Goal: Information Seeking & Learning: Find specific fact

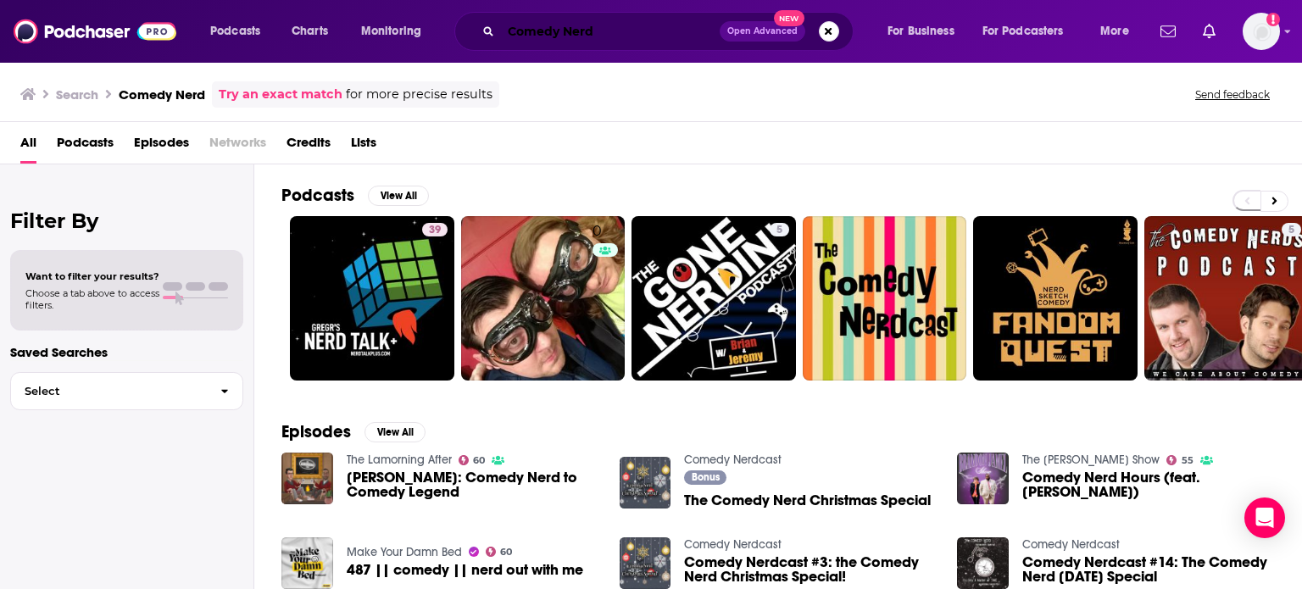
click at [249, 0] on html "Podcasts Charts Monitoring Comedy Nerd Open Advanced New For Business For Podca…" at bounding box center [651, 294] width 1302 height 589
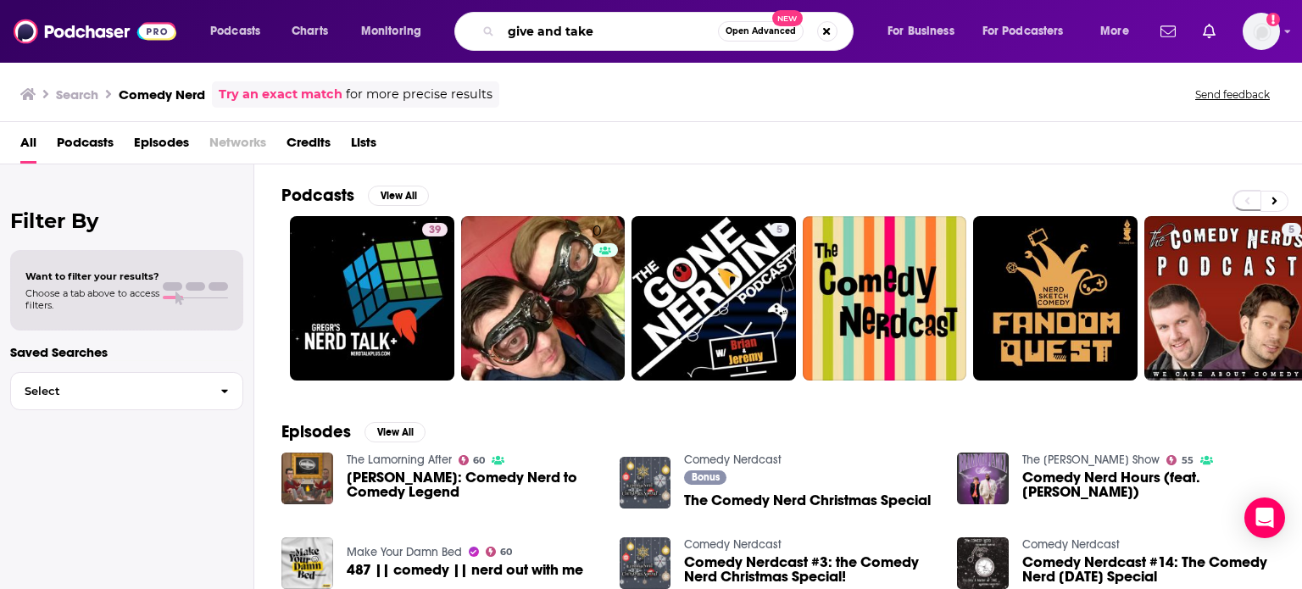
type input "give and take"
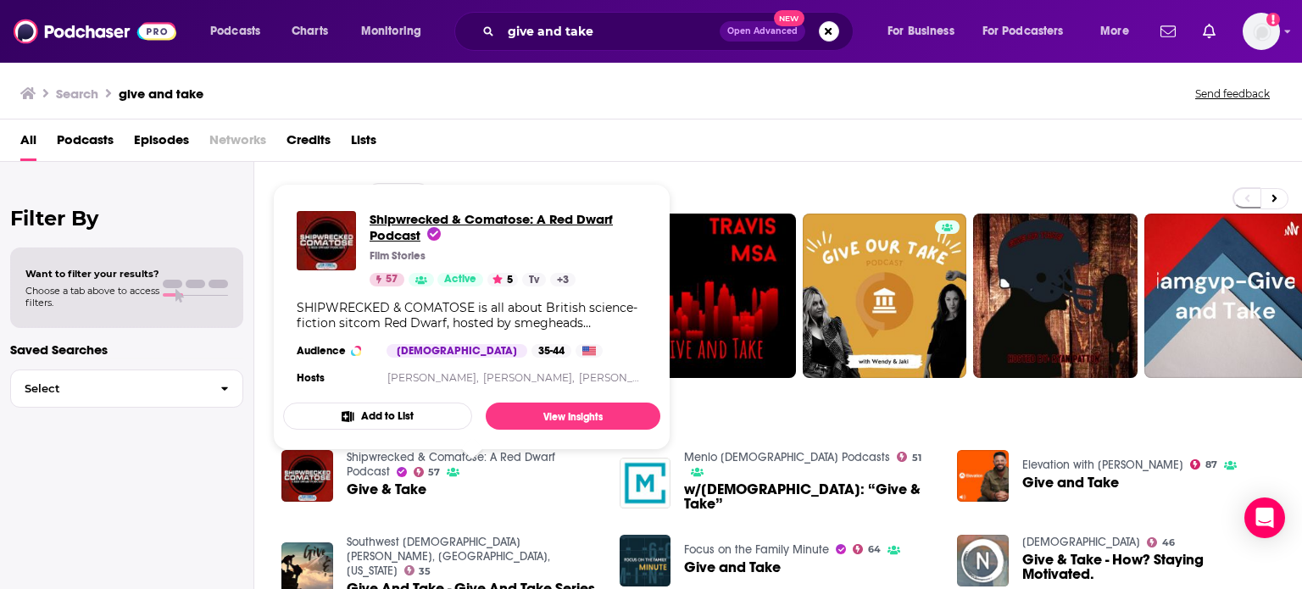
click at [397, 221] on span "Shipwrecked & Comatose: A Red Dwarf Podcast" at bounding box center [490, 227] width 243 height 32
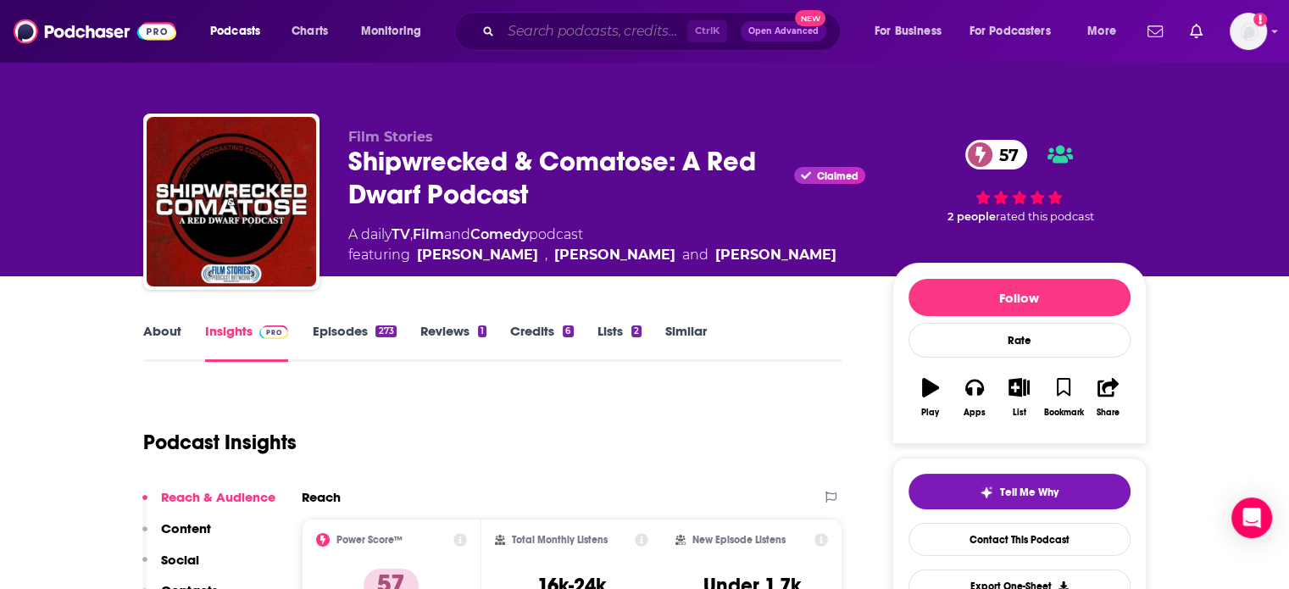
click at [597, 40] on input "Search podcasts, credits, & more..." at bounding box center [594, 31] width 186 height 27
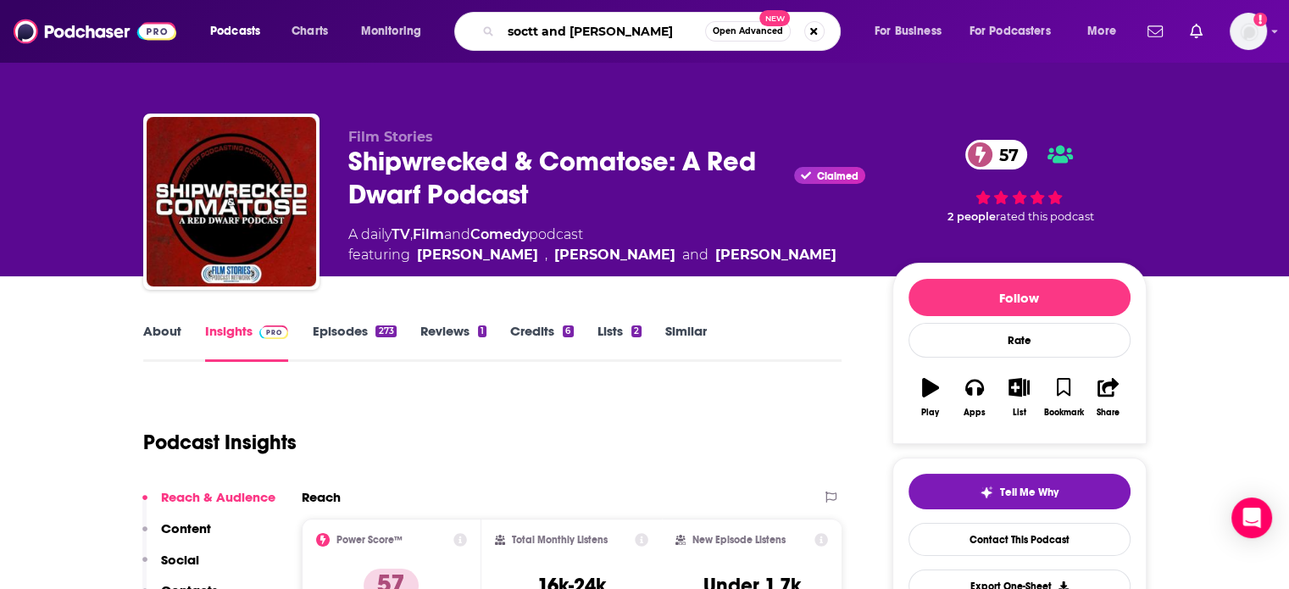
type input "soctt and kent"
